Goal: Navigation & Orientation: Find specific page/section

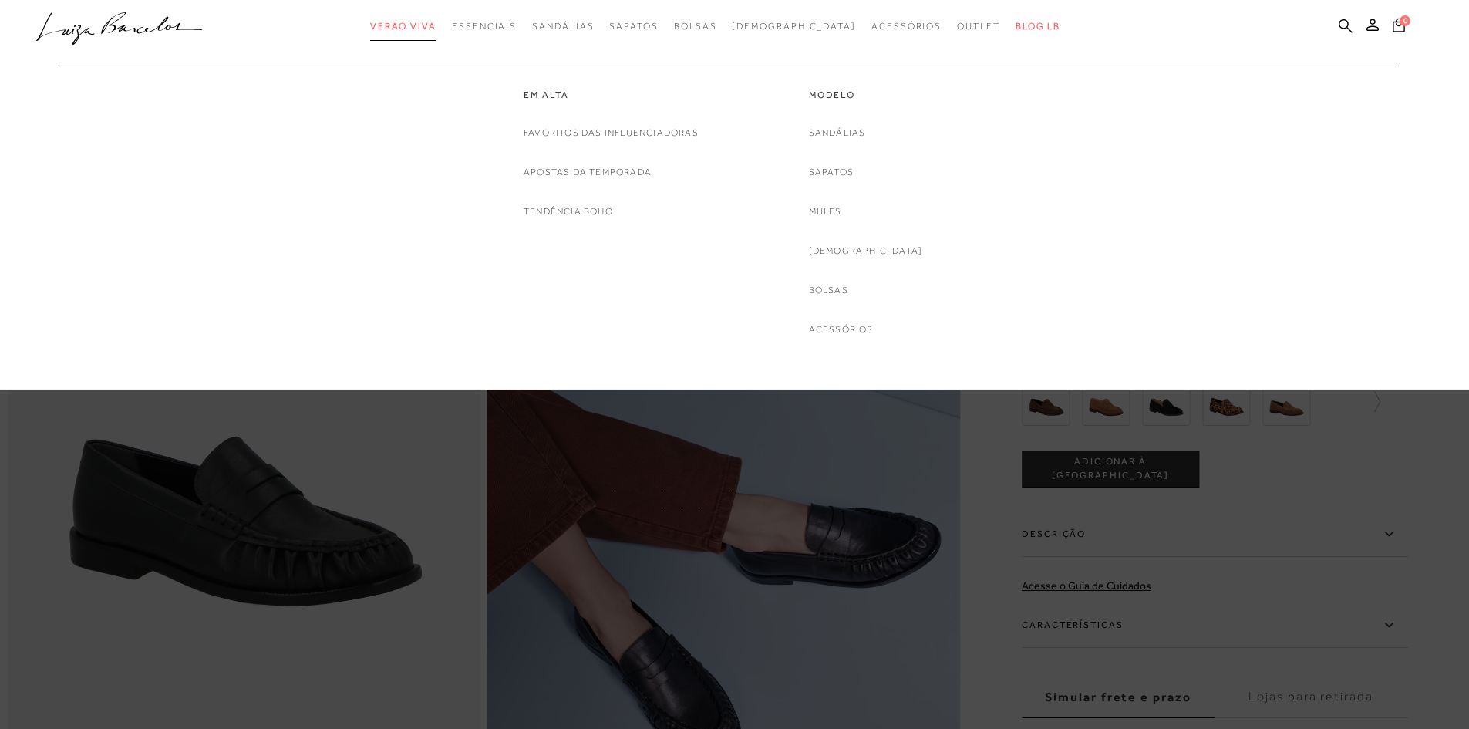
click at [437, 28] on span "Verão Viva" at bounding box center [403, 26] width 66 height 11
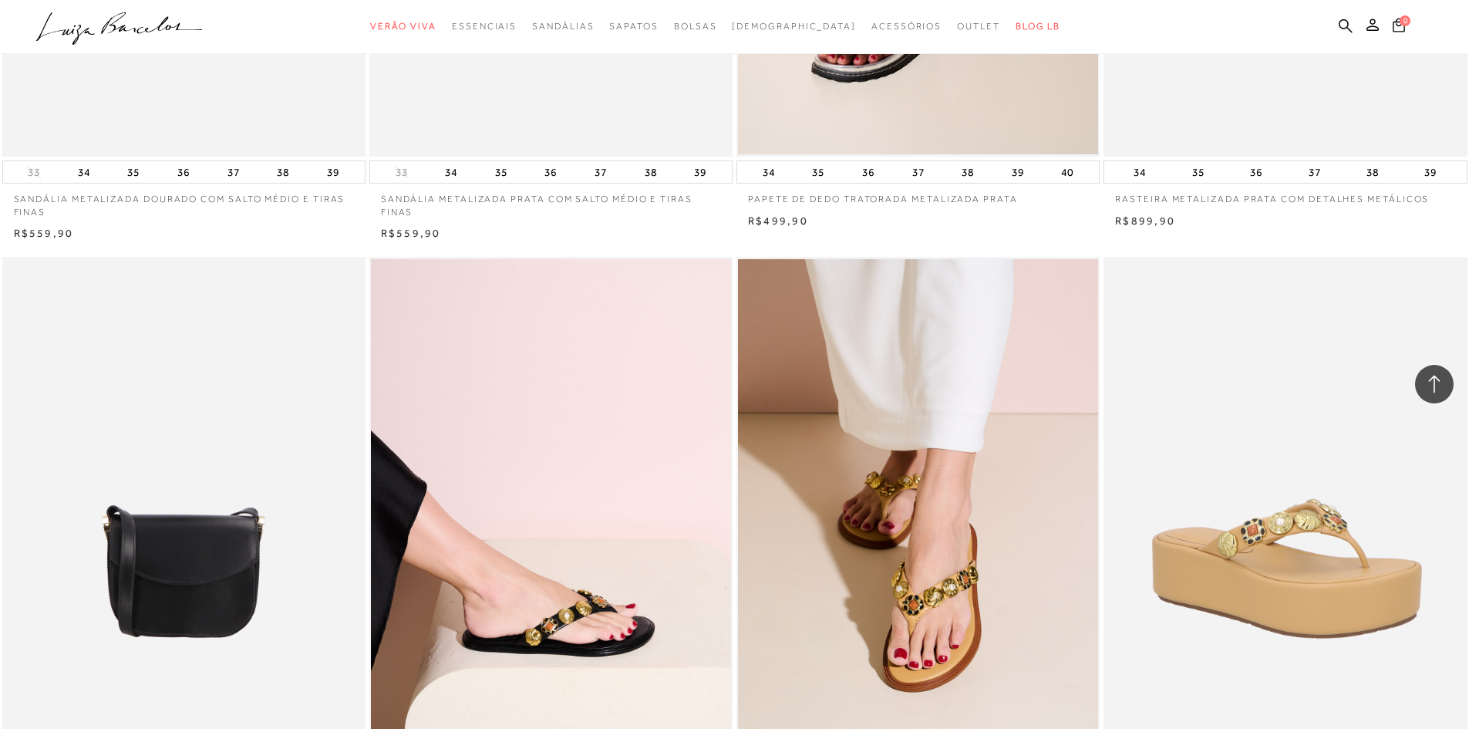
scroll to position [3393, 0]
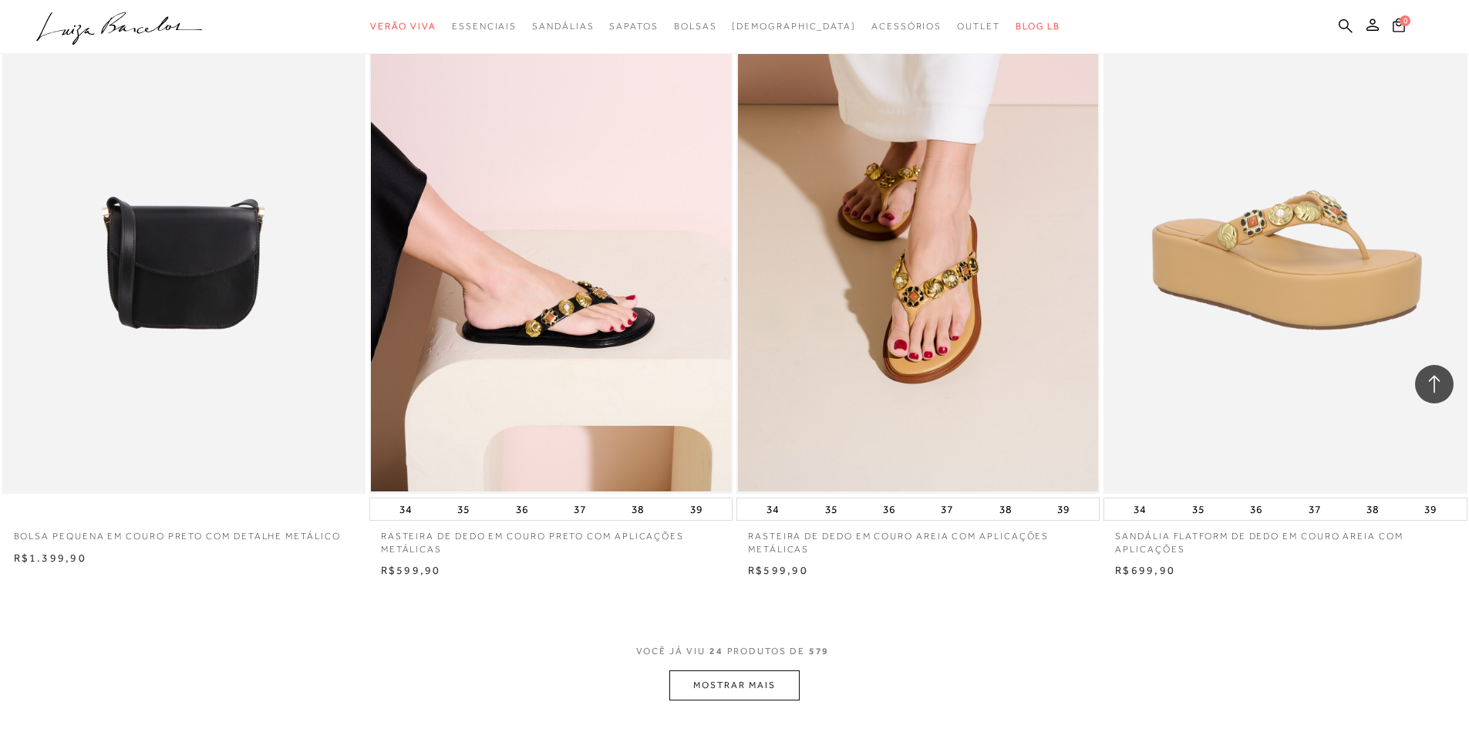
click at [783, 693] on button "MOSTRAR MAIS" at bounding box center [734, 685] width 130 height 30
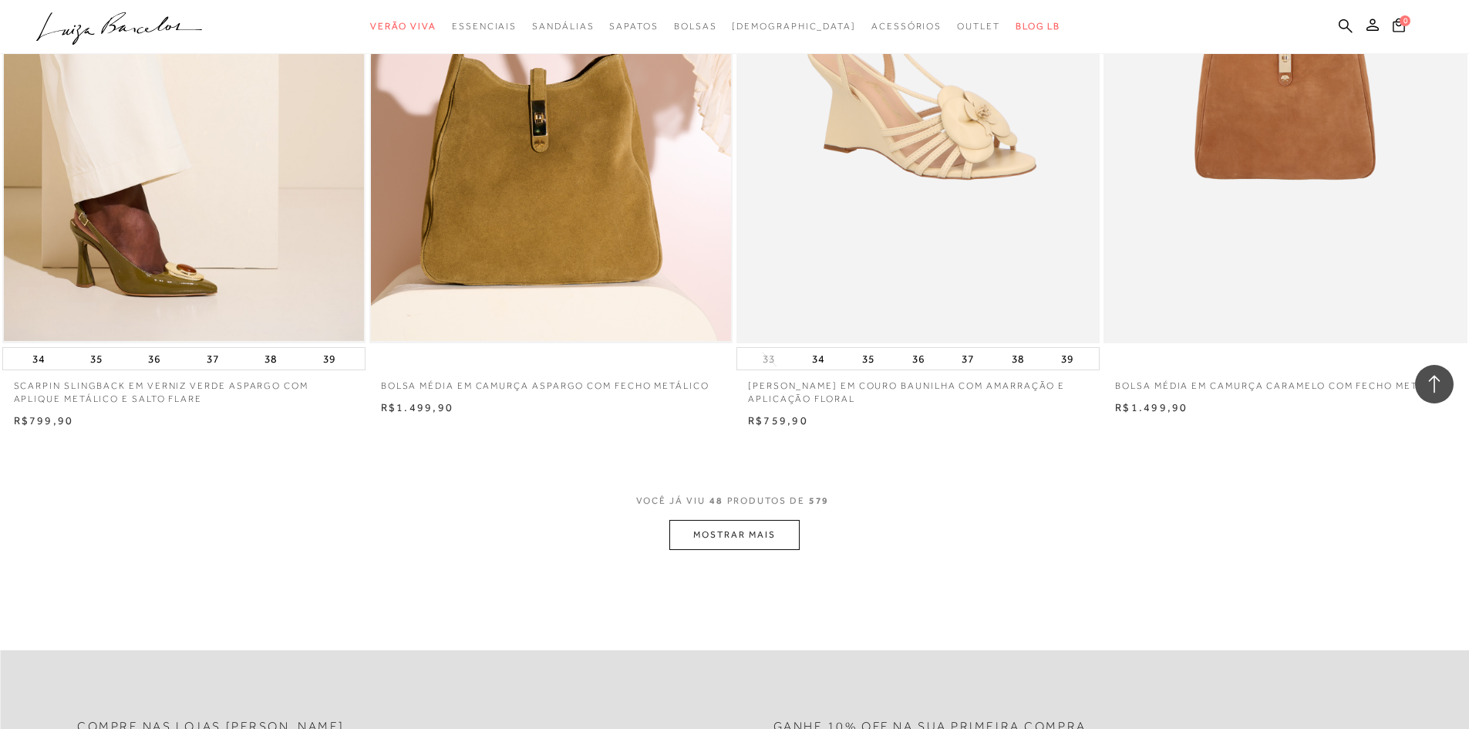
scroll to position [7712, 0]
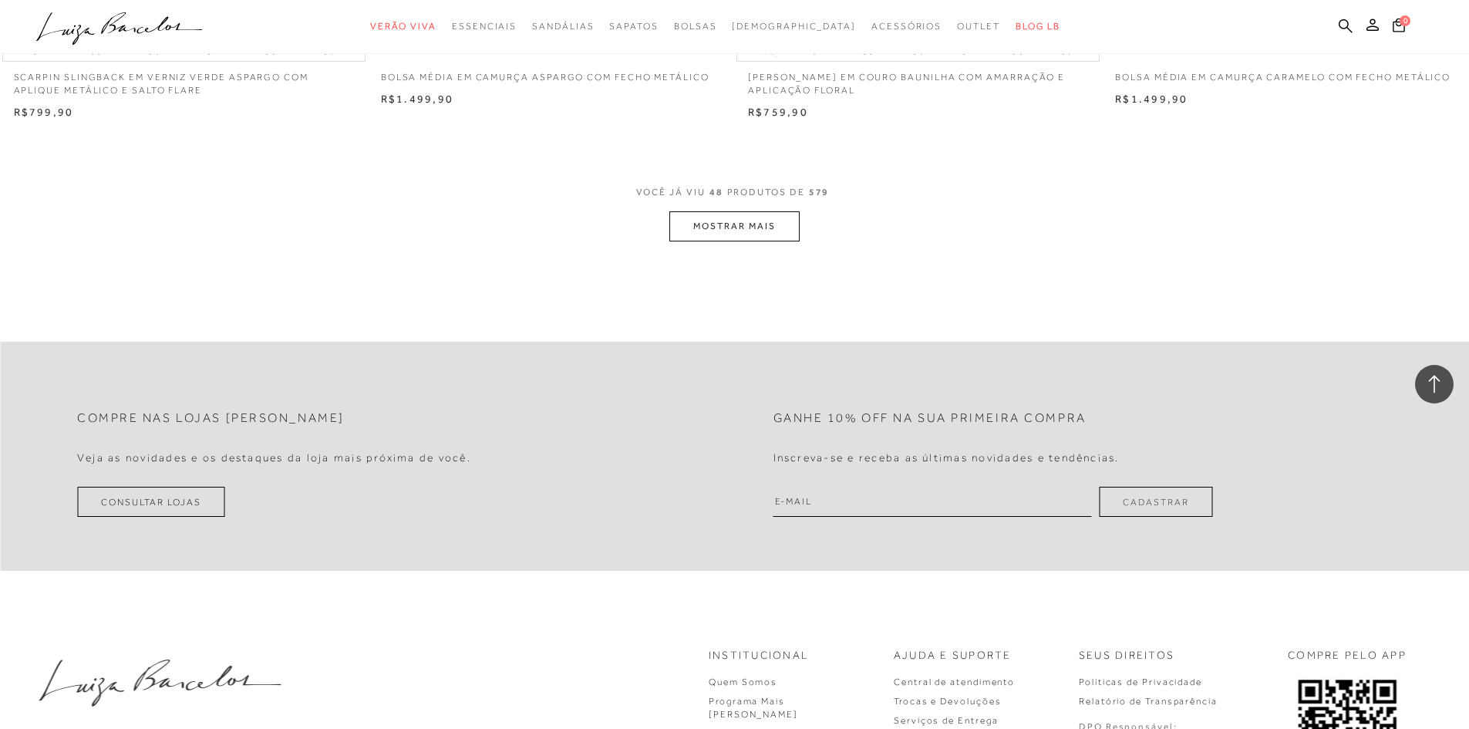
click at [755, 215] on button "MOSTRAR MAIS" at bounding box center [734, 226] width 130 height 30
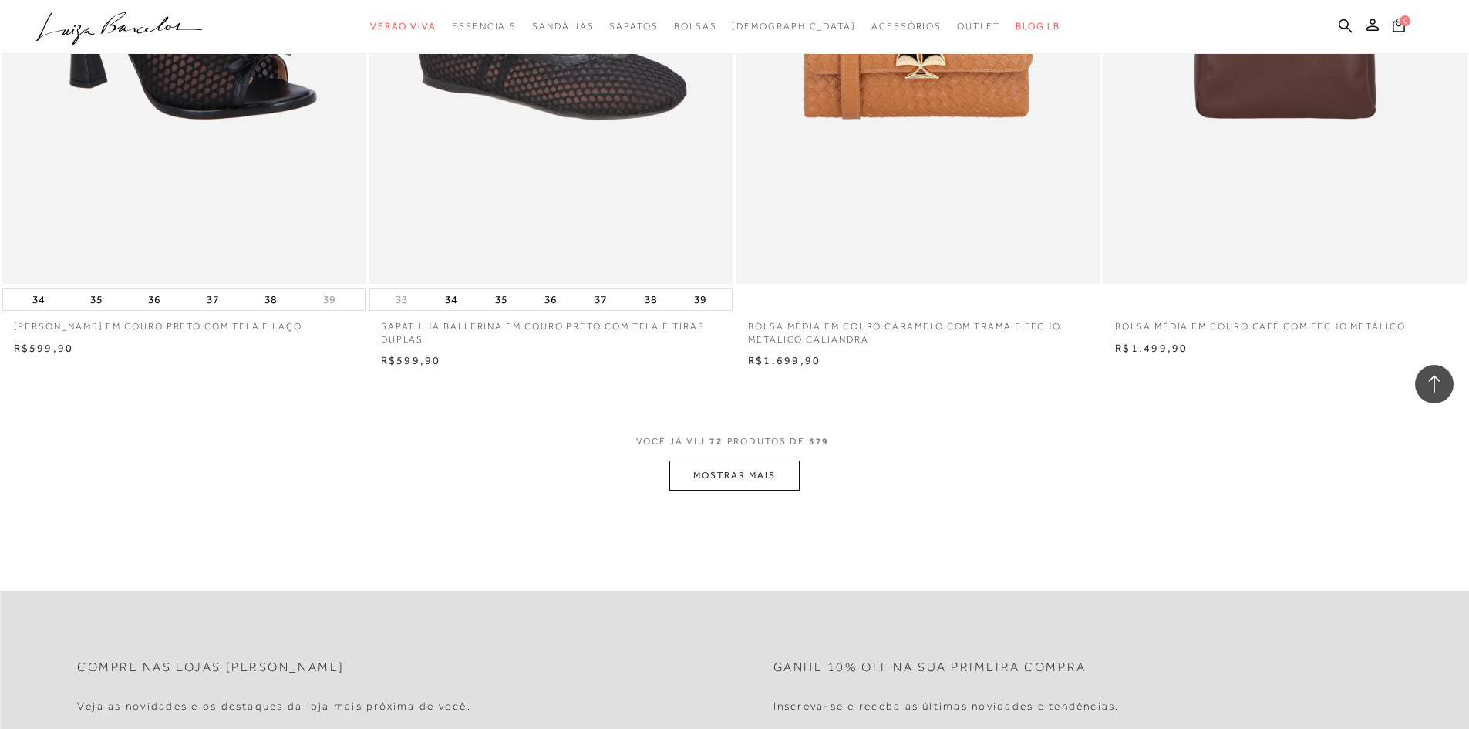
scroll to position [11491, 0]
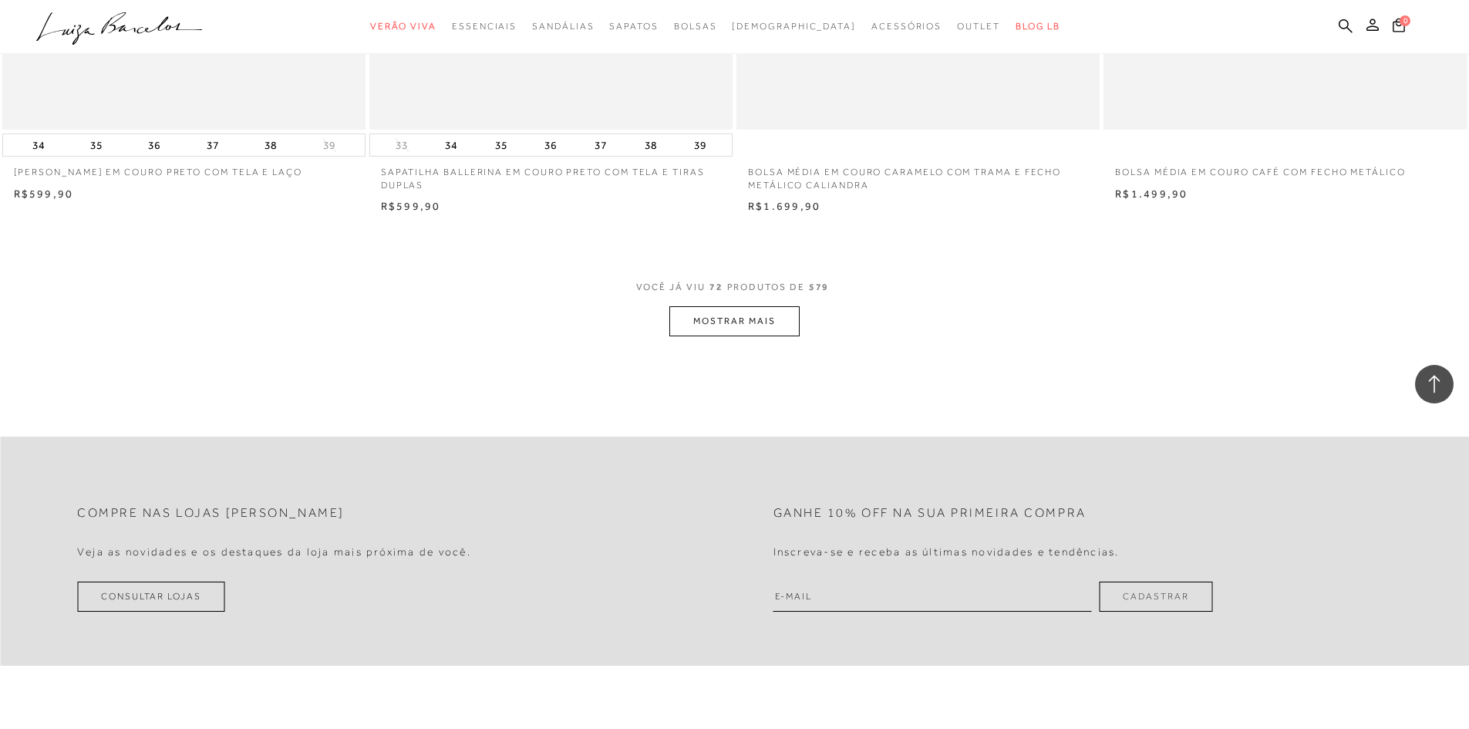
click at [774, 329] on button "MOSTRAR MAIS" at bounding box center [734, 321] width 130 height 30
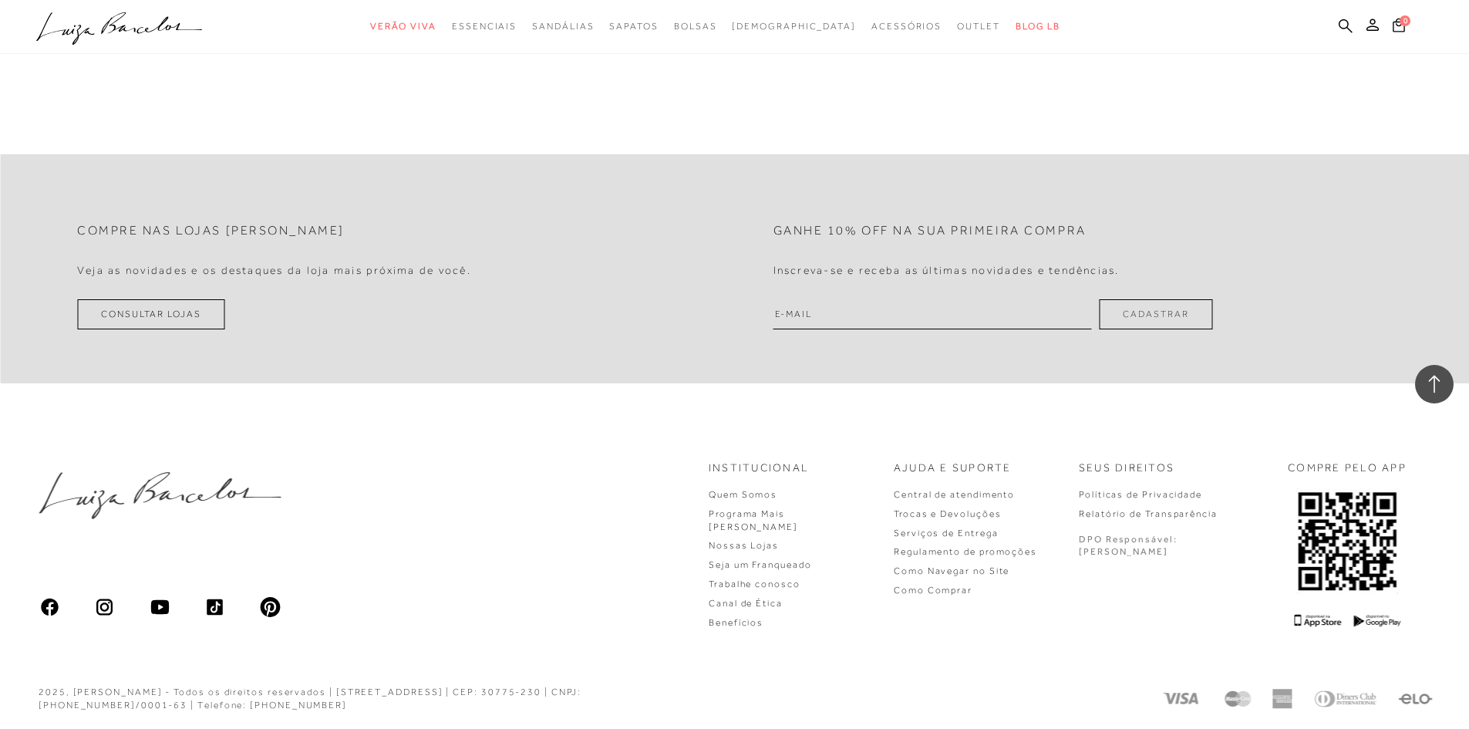
scroll to position [15325, 0]
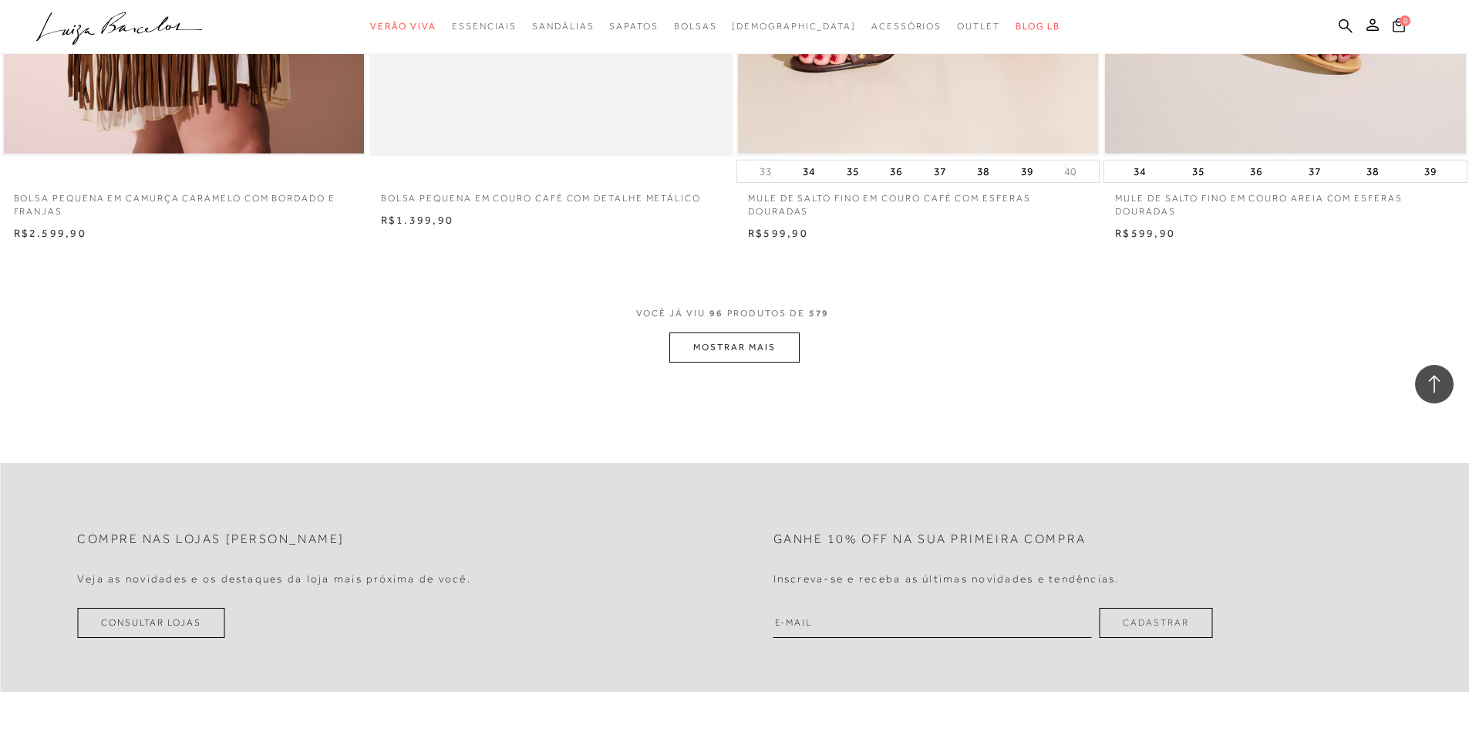
click at [752, 344] on button "MOSTRAR MAIS" at bounding box center [734, 347] width 130 height 30
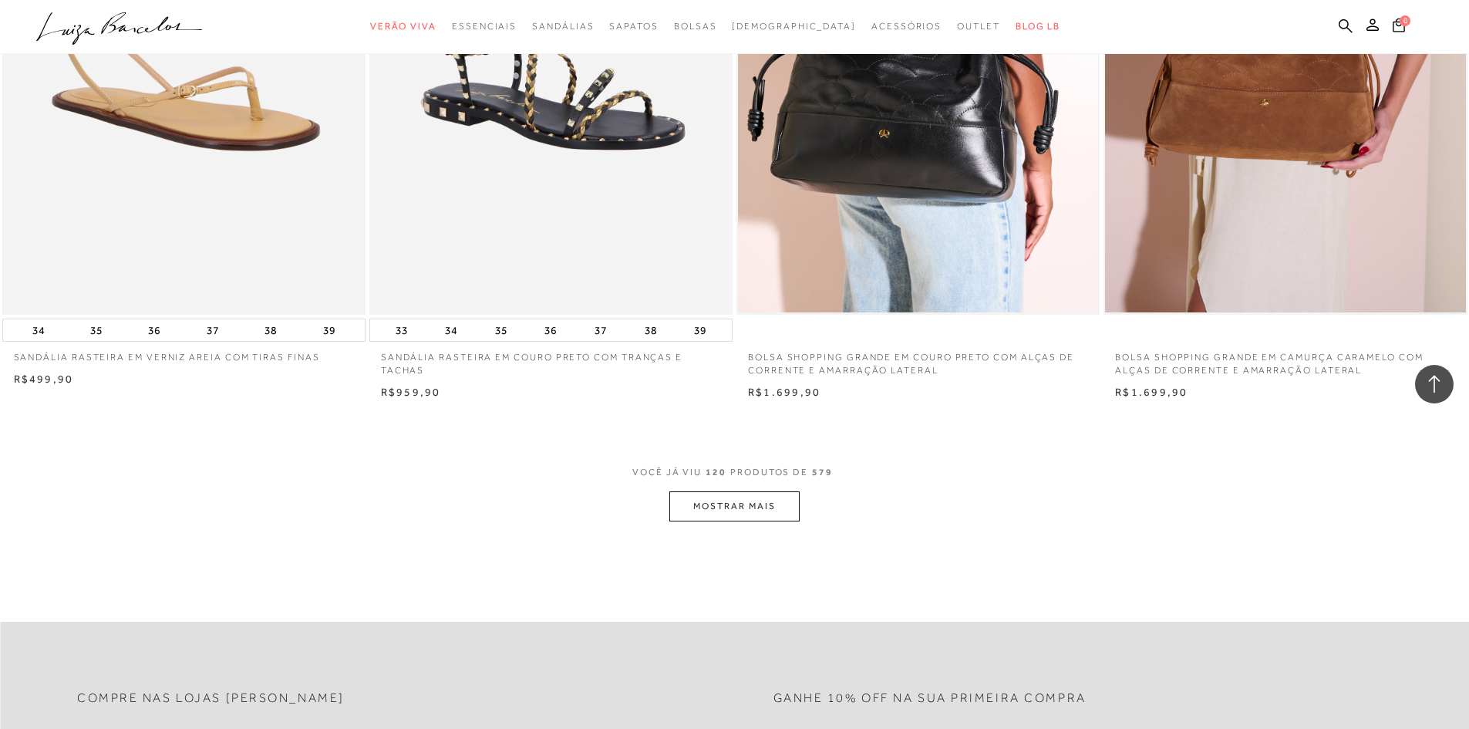
scroll to position [19258, 0]
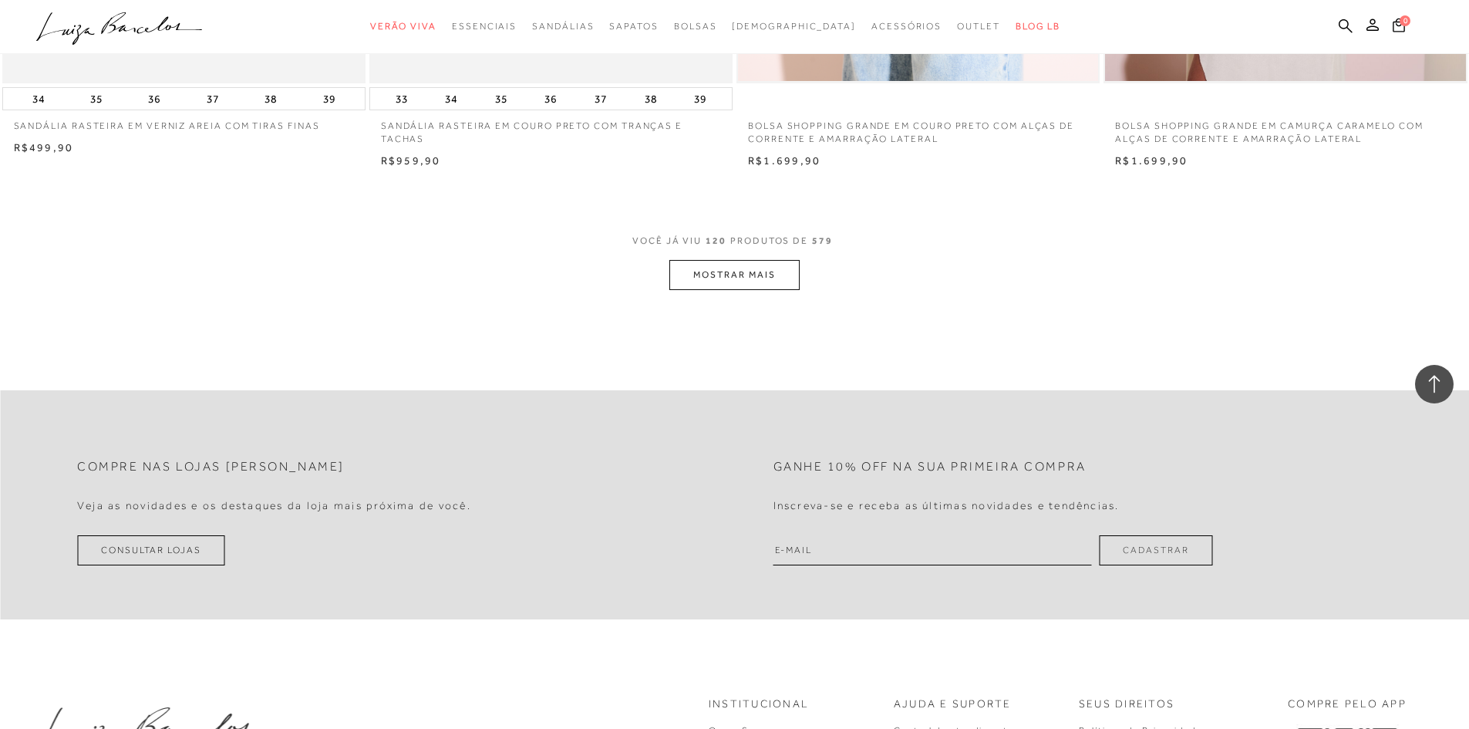
click at [777, 268] on button "MOSTRAR MAIS" at bounding box center [734, 275] width 130 height 30
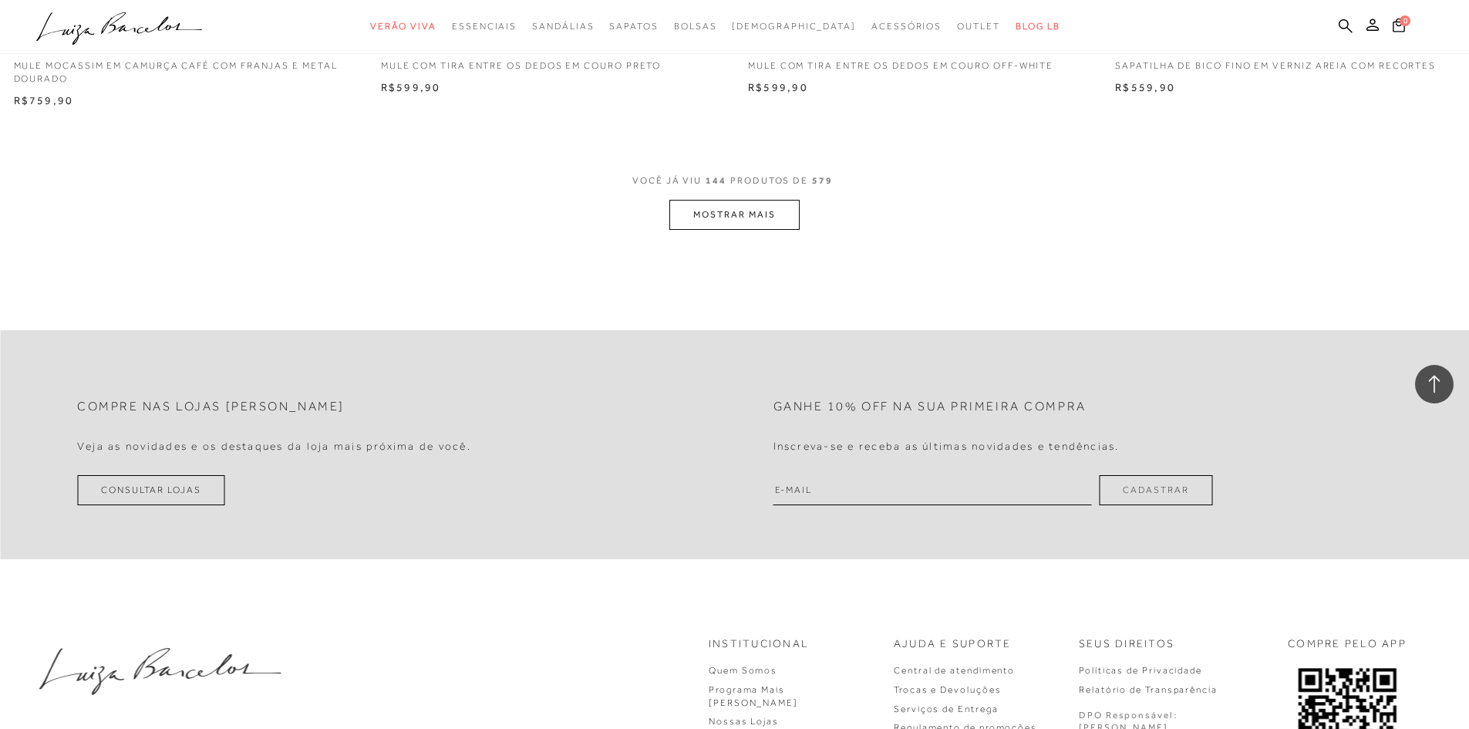
scroll to position [22960, 0]
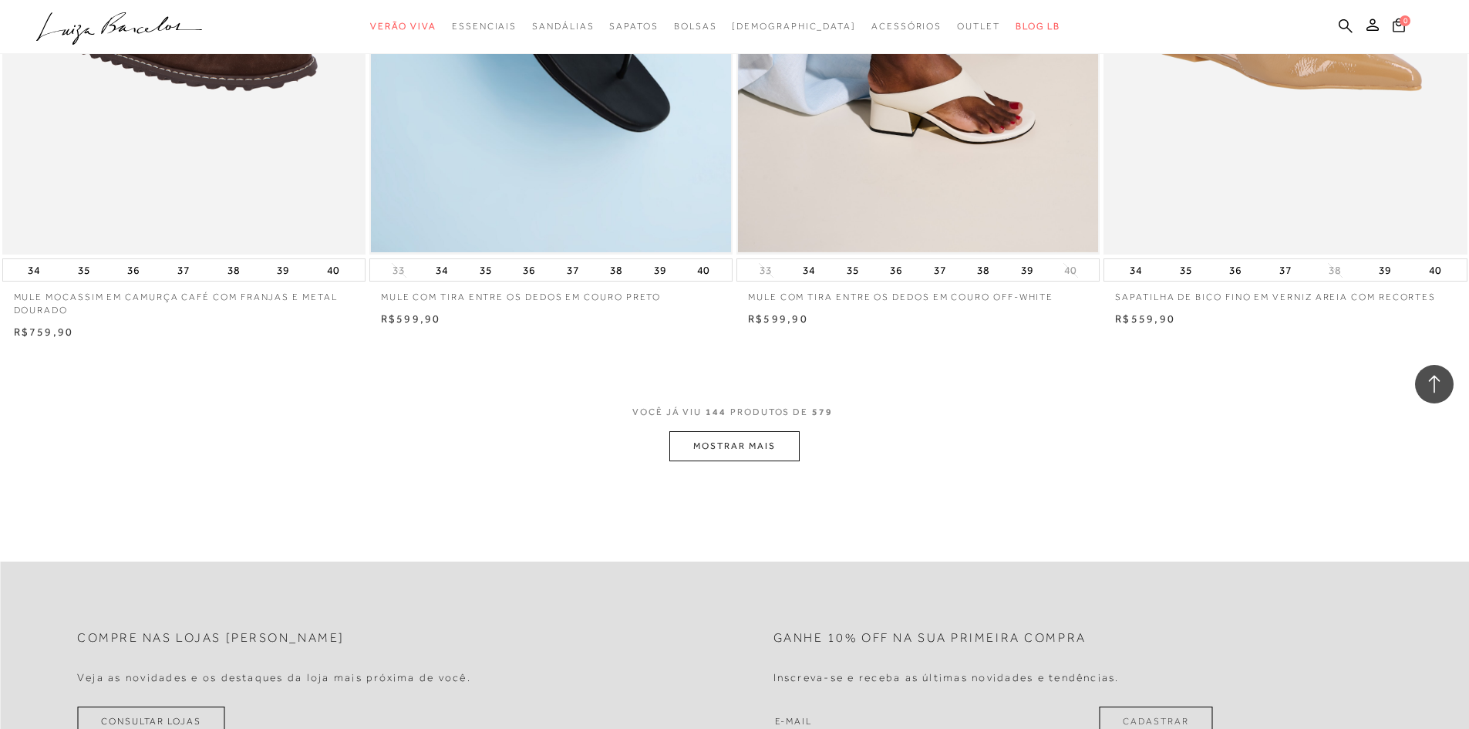
click at [785, 455] on button "MOSTRAR MAIS" at bounding box center [734, 446] width 130 height 30
